Goal: Task Accomplishment & Management: Manage account settings

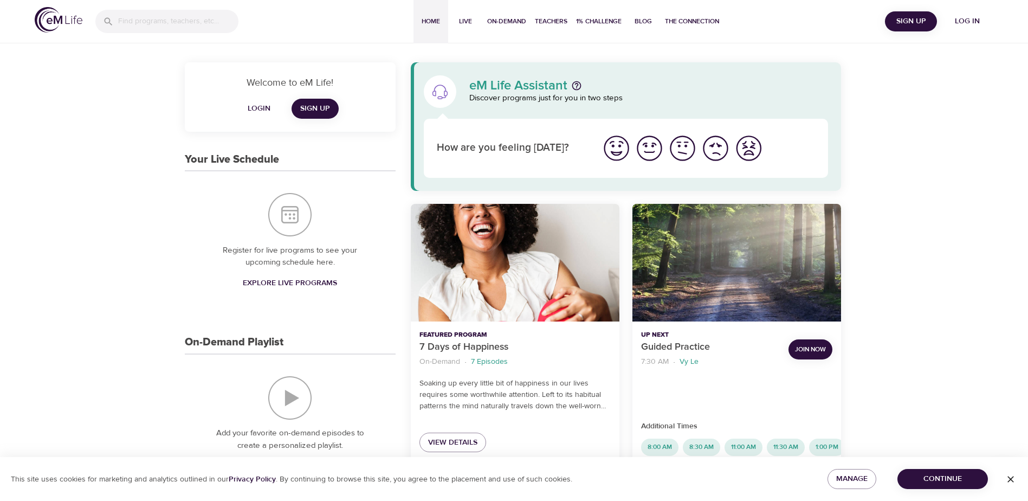
click at [256, 105] on span "Login" at bounding box center [259, 109] width 26 height 14
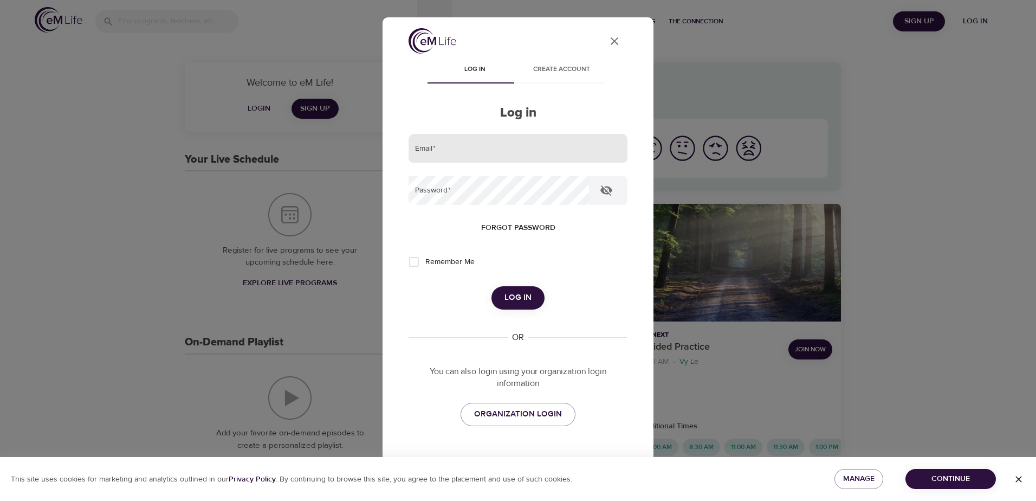
click at [437, 146] on input "email" at bounding box center [518, 148] width 219 height 29
type input "[EMAIL_ADDRESS][DOMAIN_NAME]"
click at [492, 286] on button "Log in" at bounding box center [518, 297] width 53 height 23
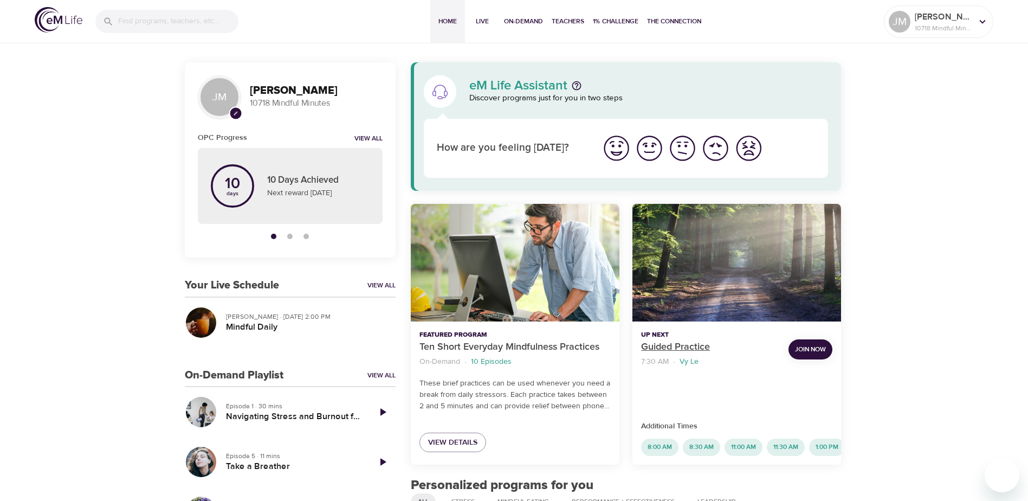
click at [676, 346] on p "Guided Practice" at bounding box center [710, 347] width 139 height 15
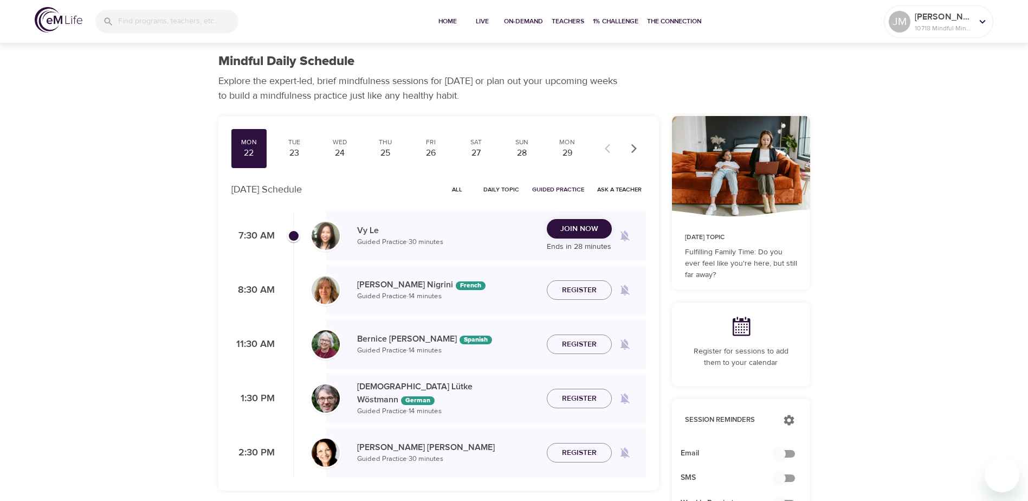
scroll to position [54, 0]
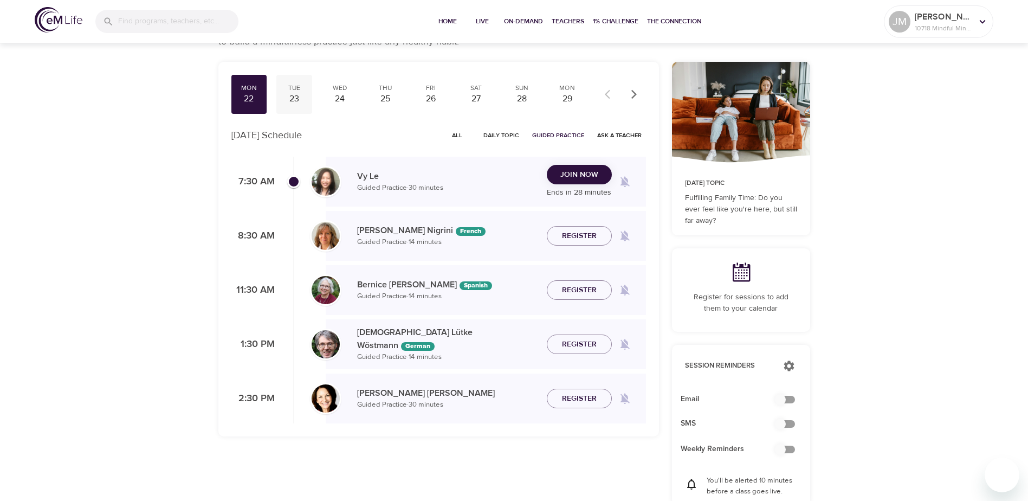
click at [294, 96] on div "23" at bounding box center [294, 99] width 27 height 12
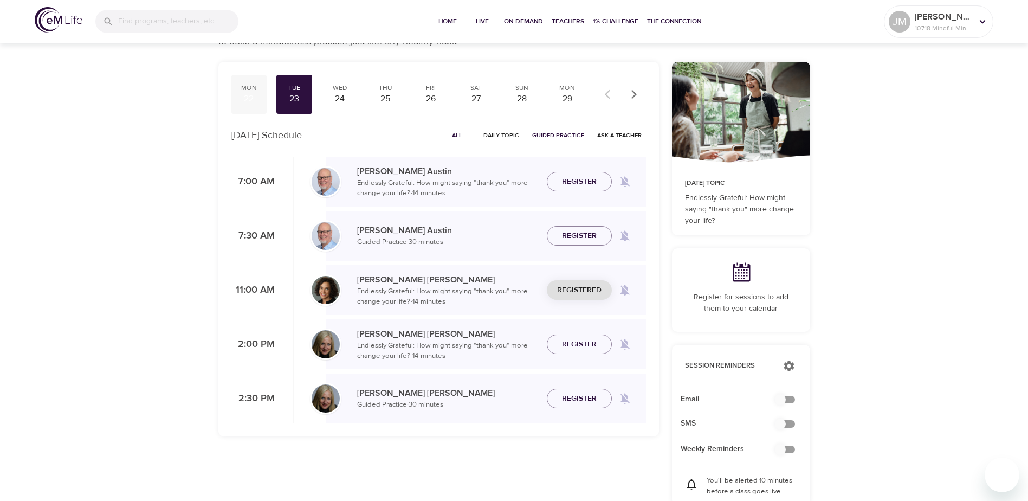
click at [256, 95] on div "22" at bounding box center [249, 99] width 27 height 12
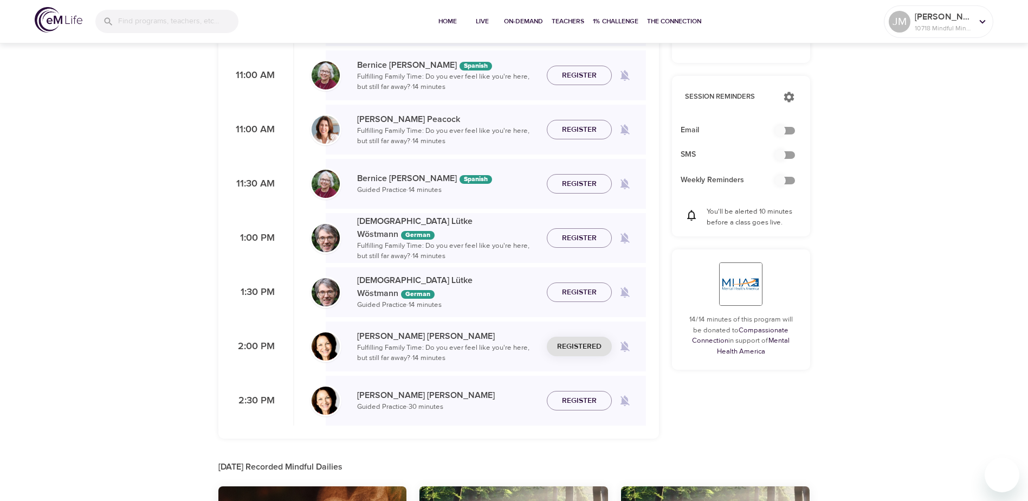
scroll to position [325, 0]
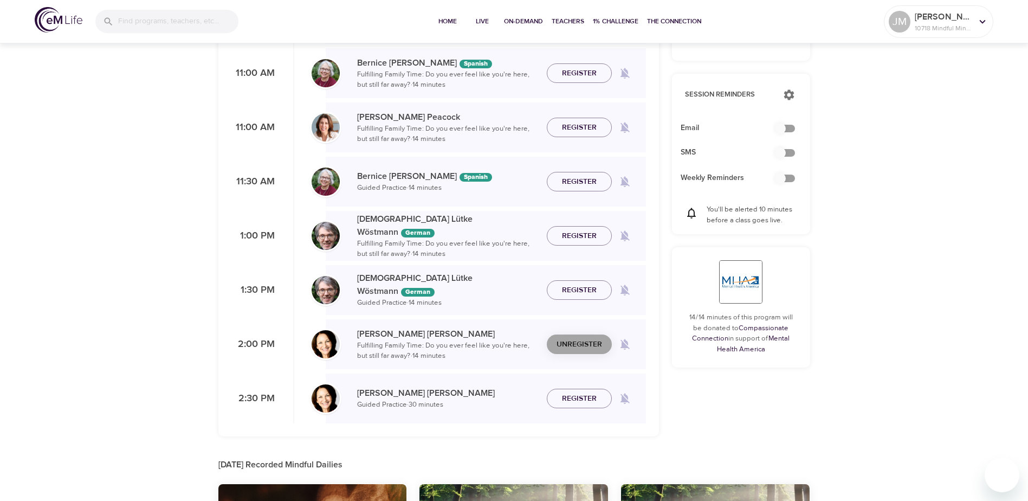
click at [574, 343] on span "Unregister" at bounding box center [580, 345] width 46 height 14
click at [977, 21] on icon at bounding box center [983, 22] width 12 height 12
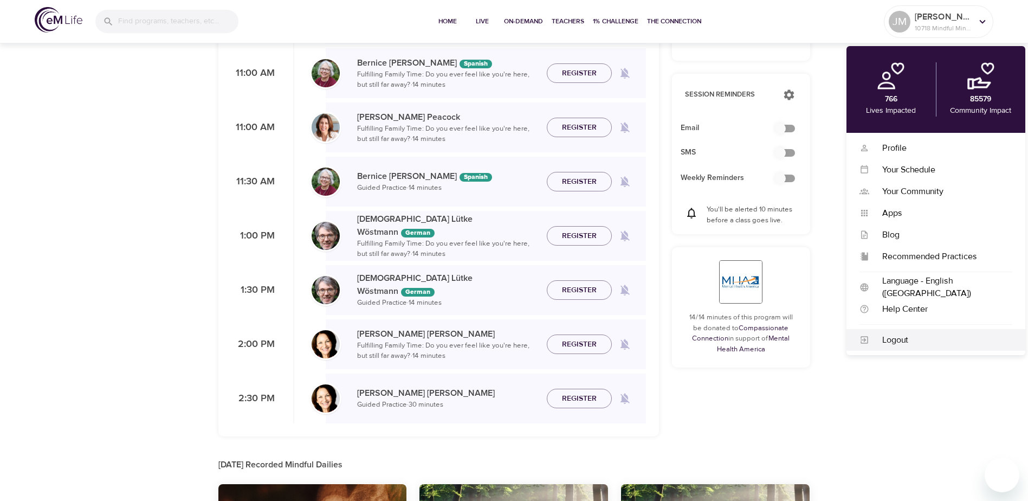
click at [902, 339] on div "Logout" at bounding box center [940, 340] width 143 height 12
